Goal: Task Accomplishment & Management: Complete application form

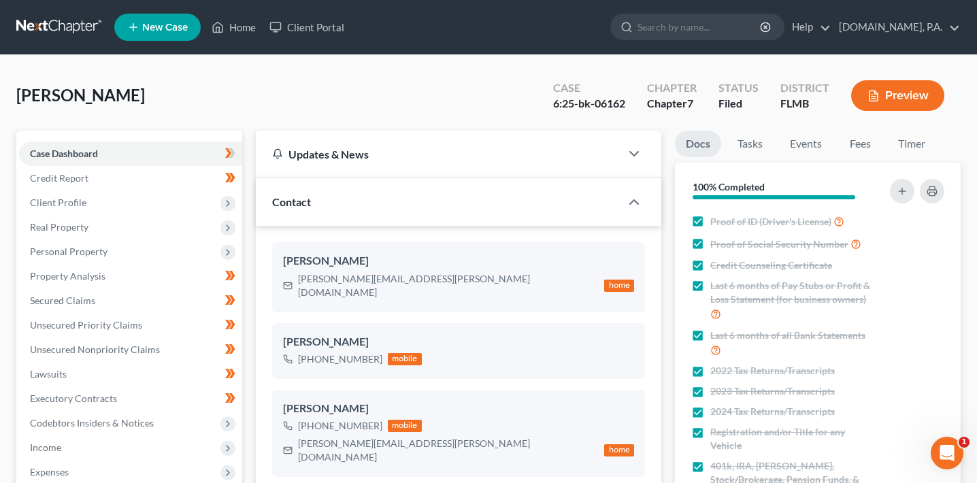
click at [913, 85] on button "Preview" at bounding box center [897, 95] width 93 height 31
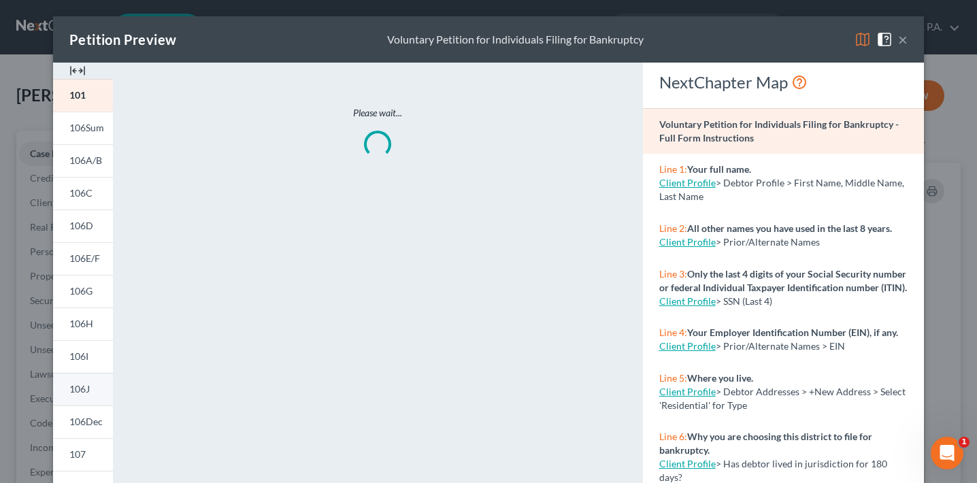
click at [88, 399] on link "106J" at bounding box center [83, 389] width 60 height 33
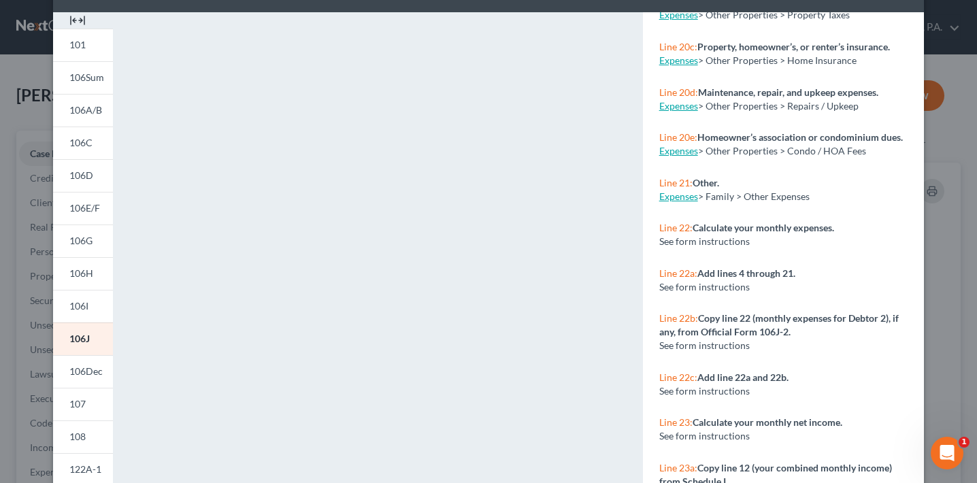
scroll to position [54, 0]
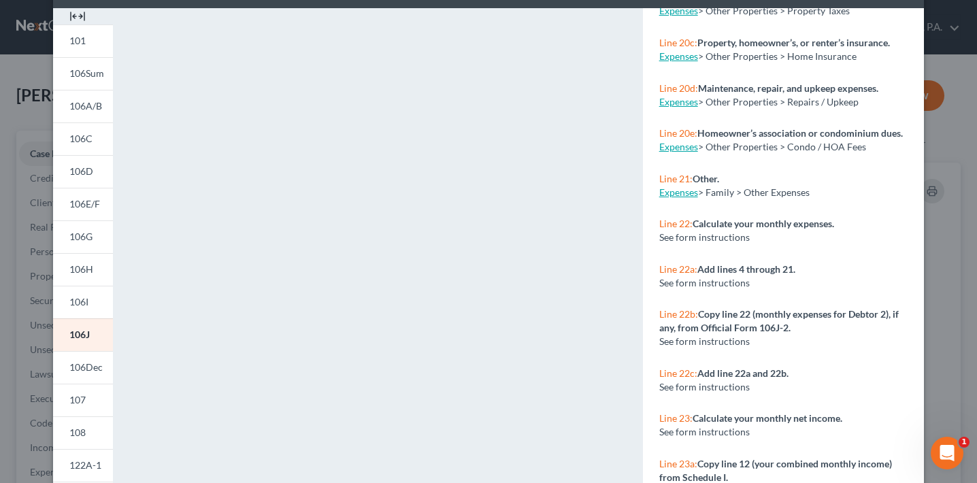
click at [33, 384] on div "Petition Preview Schedule J: Your Expenses × 101 106Sum 106A/B 106C 106D 106E/F…" at bounding box center [488, 241] width 977 height 483
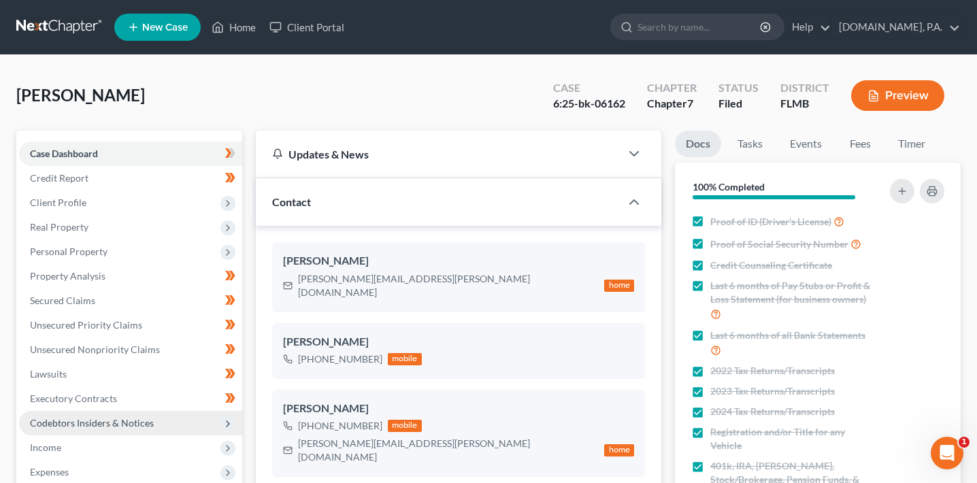
scroll to position [71, 0]
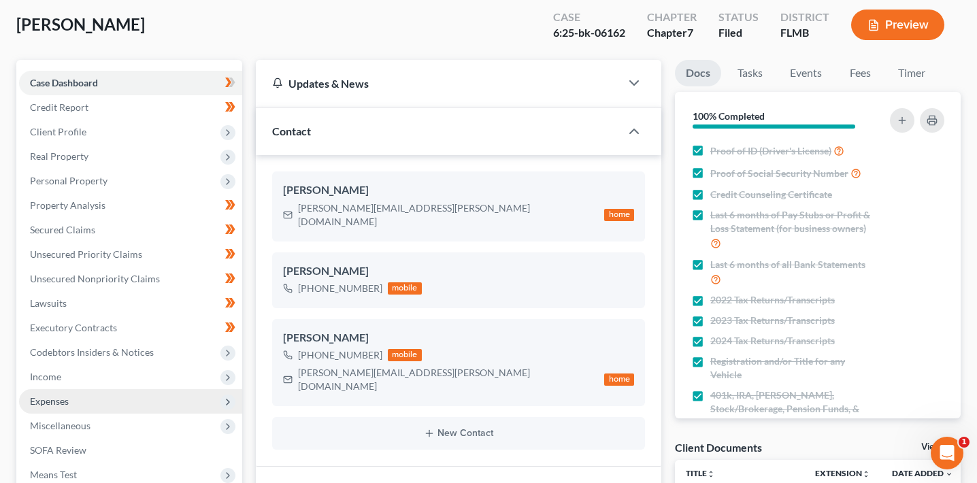
click at [84, 394] on span "Expenses" at bounding box center [130, 401] width 223 height 24
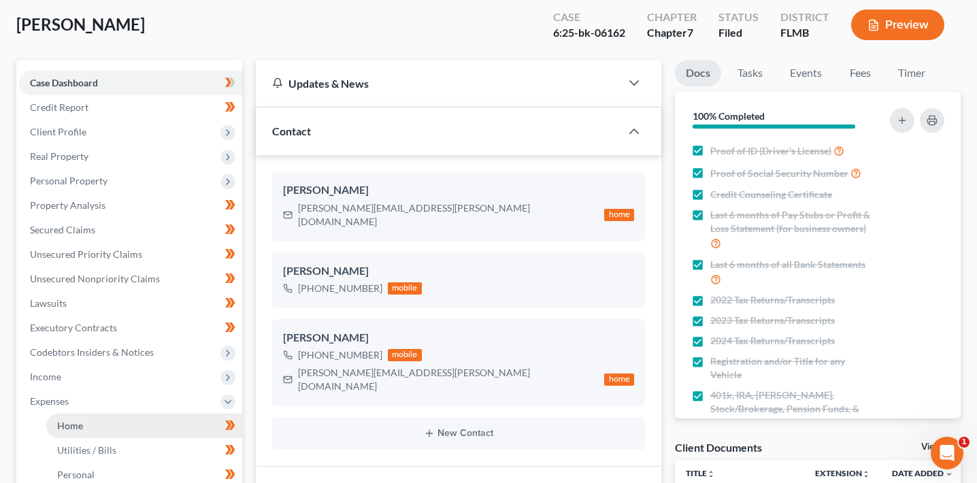
click at [97, 430] on link "Home" at bounding box center [144, 425] width 196 height 24
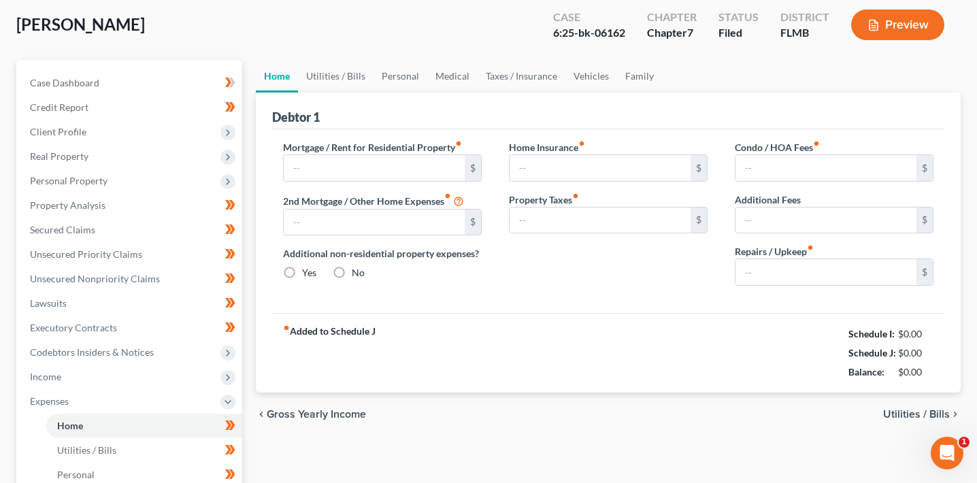
scroll to position [10, 0]
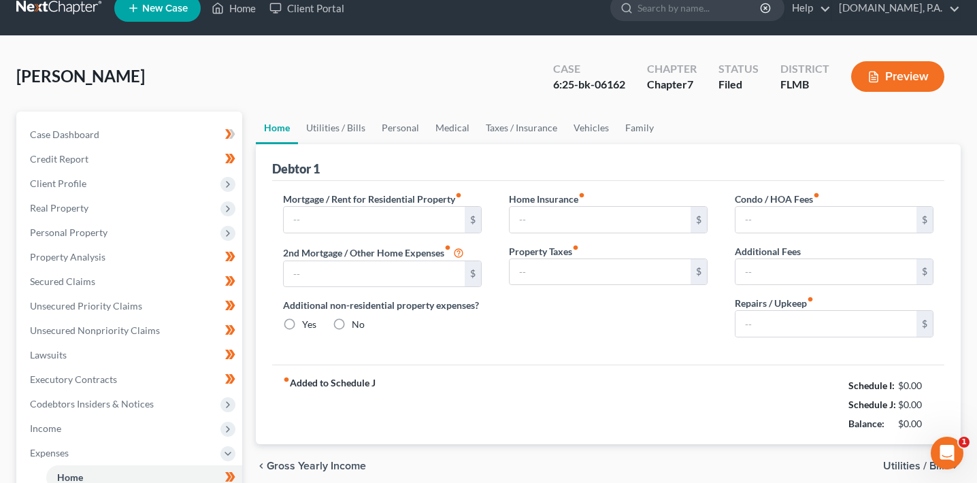
type input "1,600.00"
type input "0.00"
radio input "true"
type input "35.00"
type input "0.00"
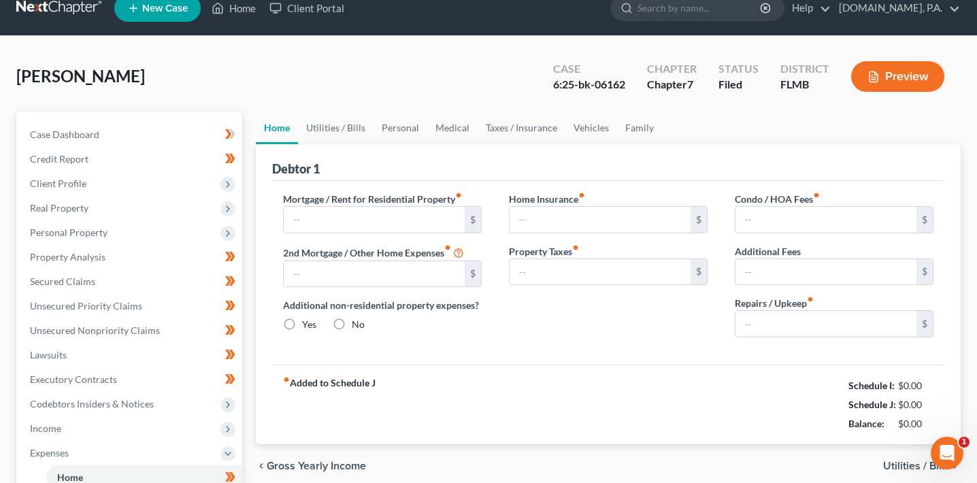
type input "0.00"
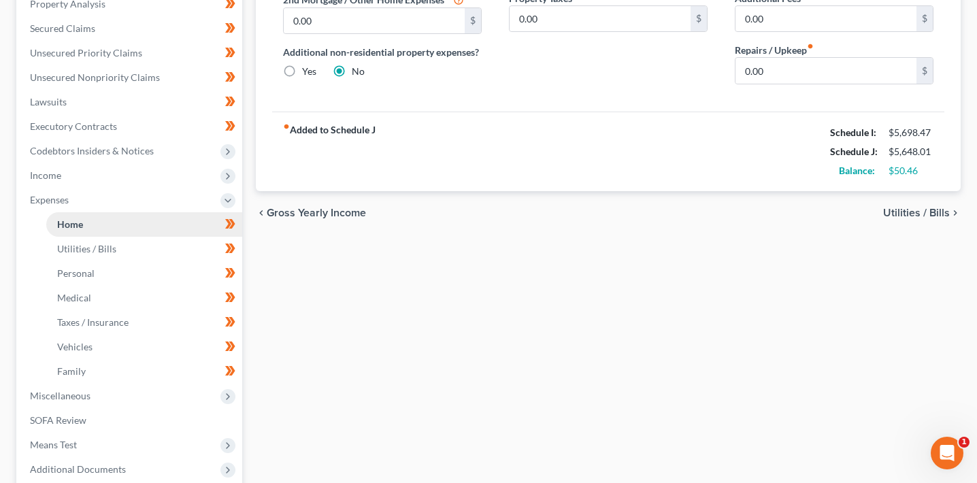
scroll to position [298, 0]
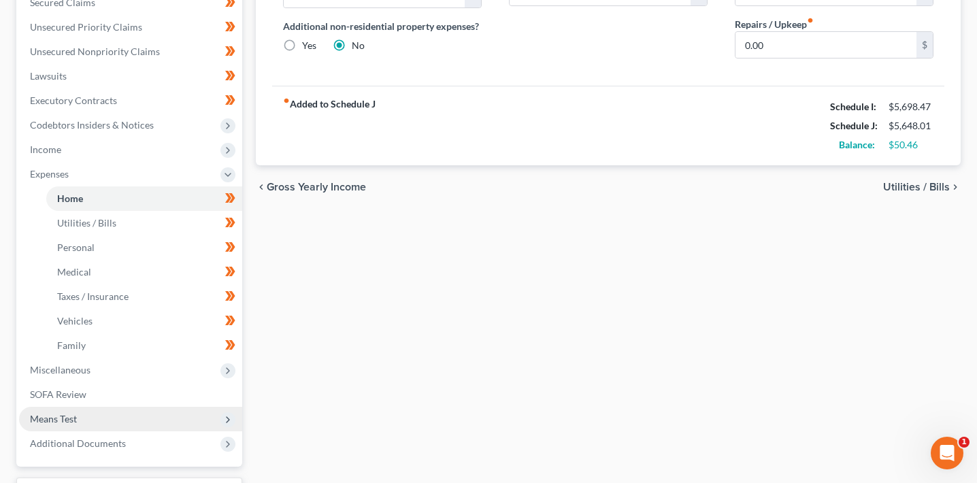
click at [101, 414] on span "Means Test" at bounding box center [130, 419] width 223 height 24
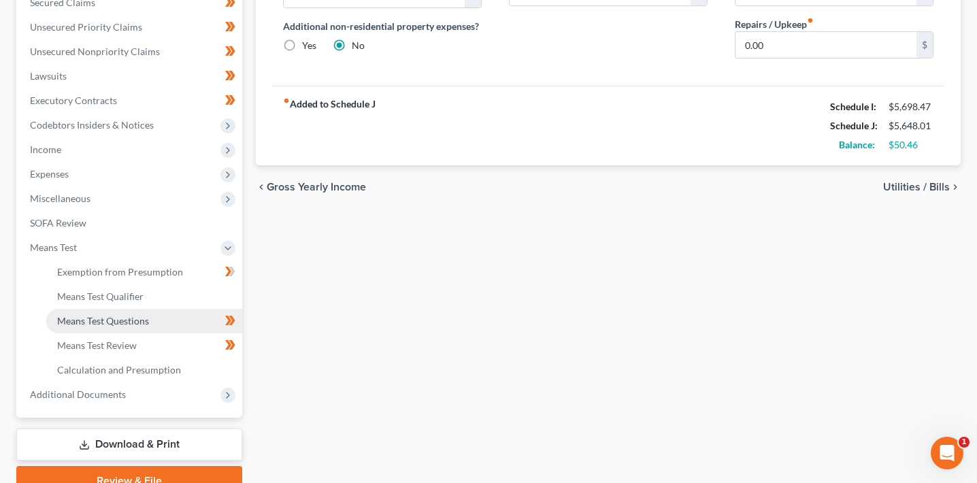
click at [144, 326] on link "Means Test Questions" at bounding box center [144, 321] width 196 height 24
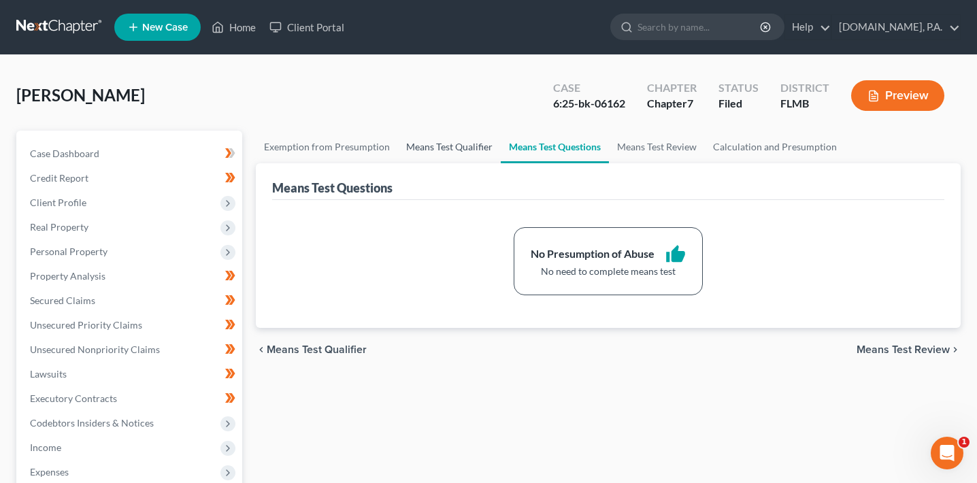
click at [467, 154] on link "Means Test Qualifier" at bounding box center [449, 147] width 103 height 33
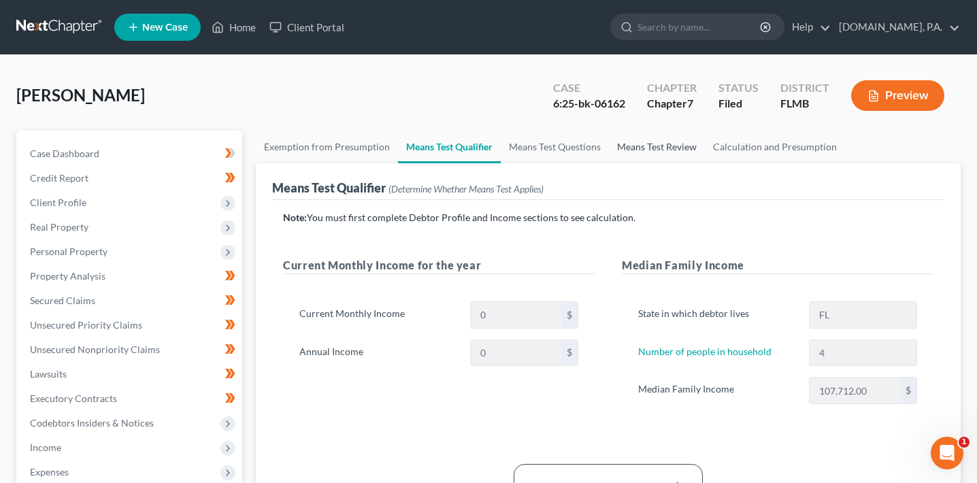
click at [656, 148] on link "Means Test Review" at bounding box center [657, 147] width 96 height 33
